Goal: Task Accomplishment & Management: Manage account settings

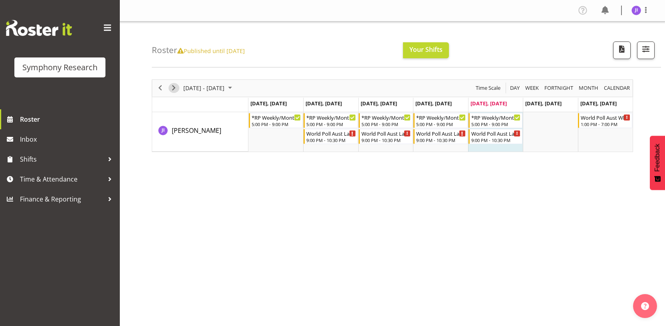
click at [173, 89] on span "Next" at bounding box center [174, 88] width 10 height 10
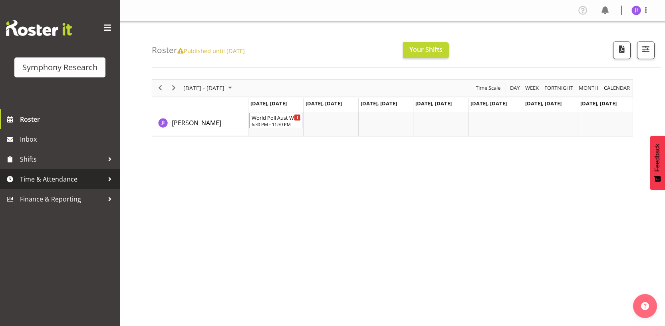
click at [75, 176] on span "Time & Attendance" at bounding box center [62, 179] width 84 height 12
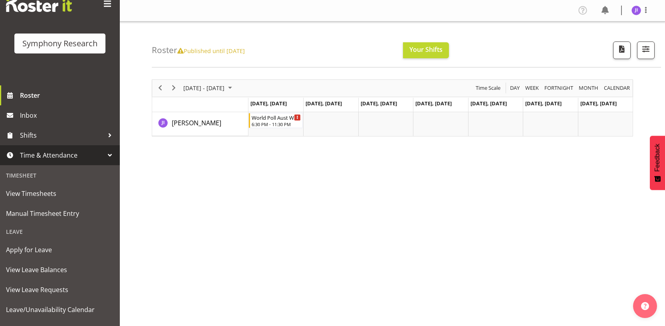
scroll to position [90, 0]
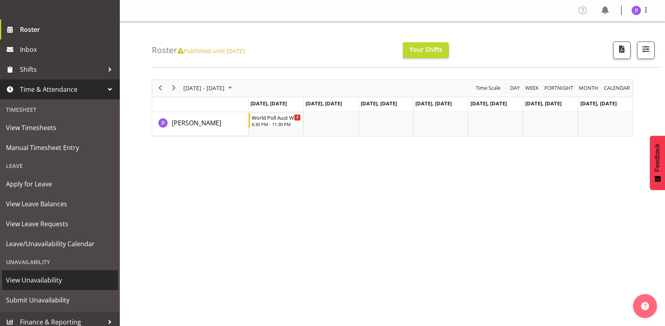
click at [45, 277] on span "View Unavailability" at bounding box center [60, 281] width 108 height 12
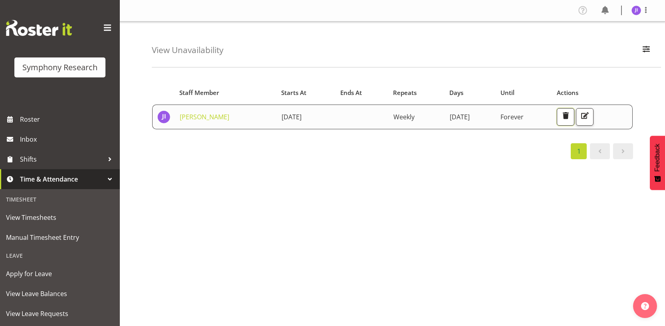
click at [571, 116] on span "button" at bounding box center [566, 116] width 10 height 10
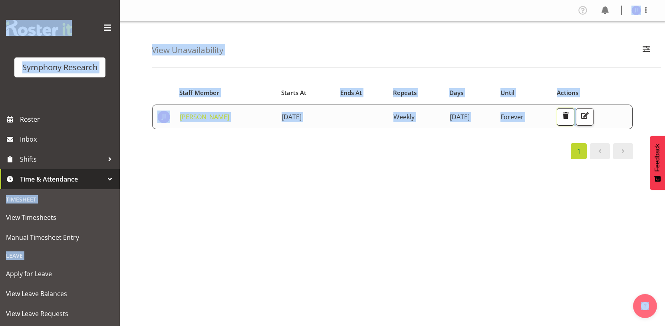
click at [571, 117] on span "button" at bounding box center [566, 116] width 10 height 10
click at [571, 115] on span "button" at bounding box center [566, 116] width 10 height 10
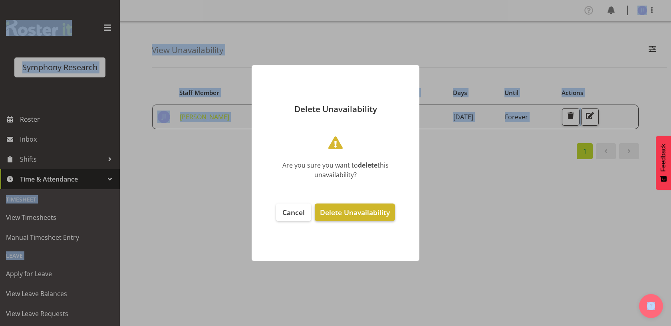
click at [357, 213] on span "Delete Unavailability" at bounding box center [355, 213] width 70 height 10
